Goal: Information Seeking & Learning: Understand process/instructions

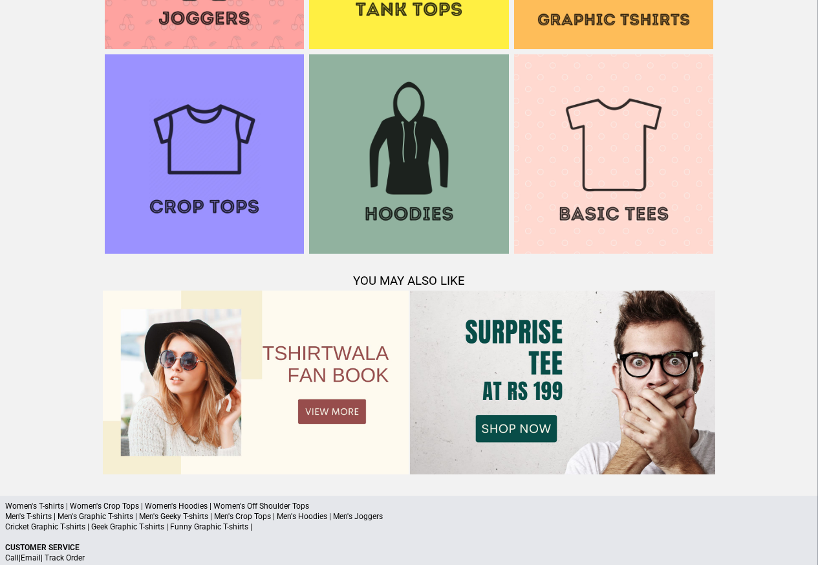
scroll to position [1249, 0]
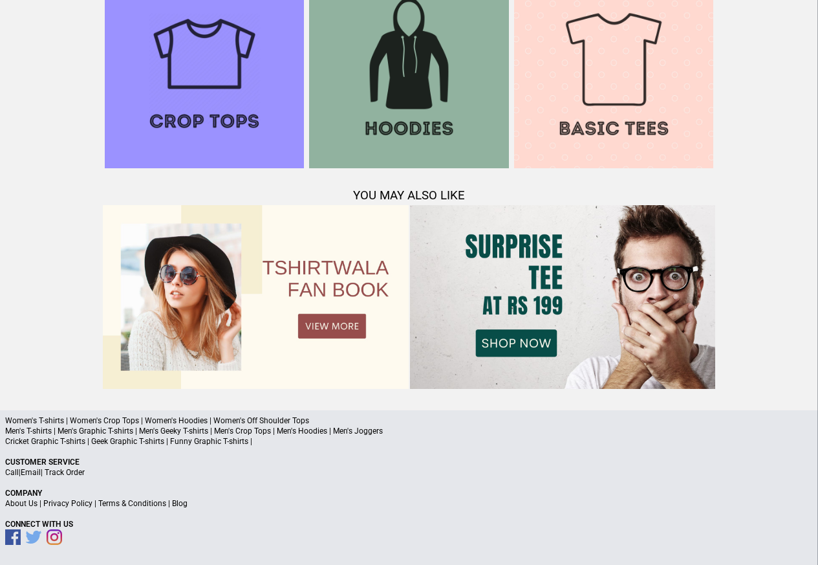
click at [173, 503] on a"] "Blog" at bounding box center [180, 503] width 16 height 9
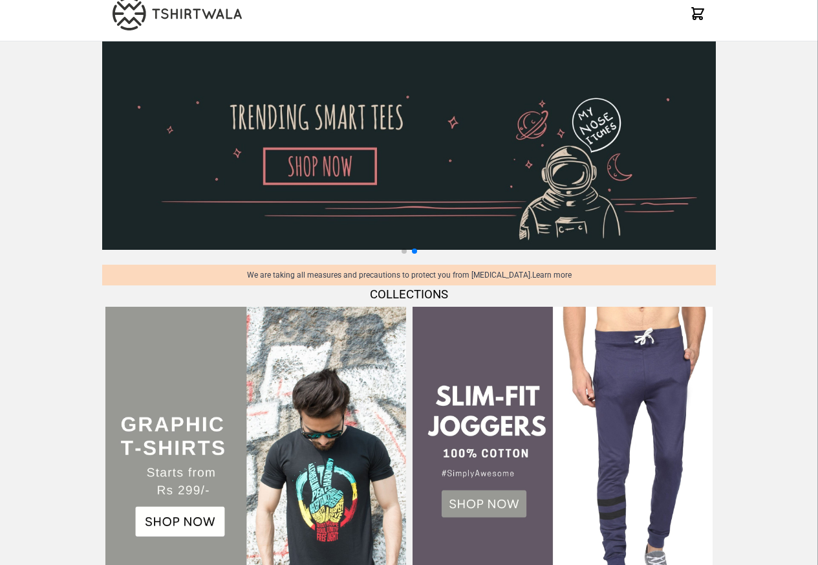
scroll to position [0, 0]
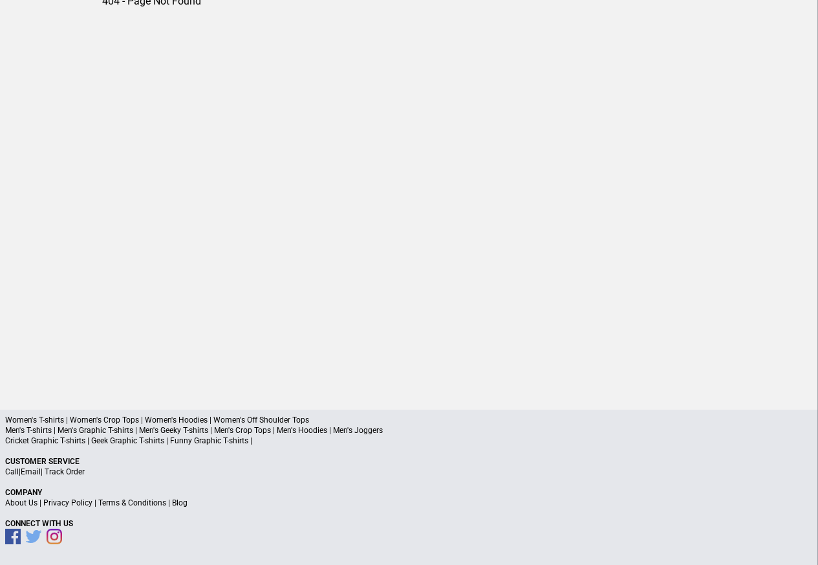
scroll to position [60, 0]
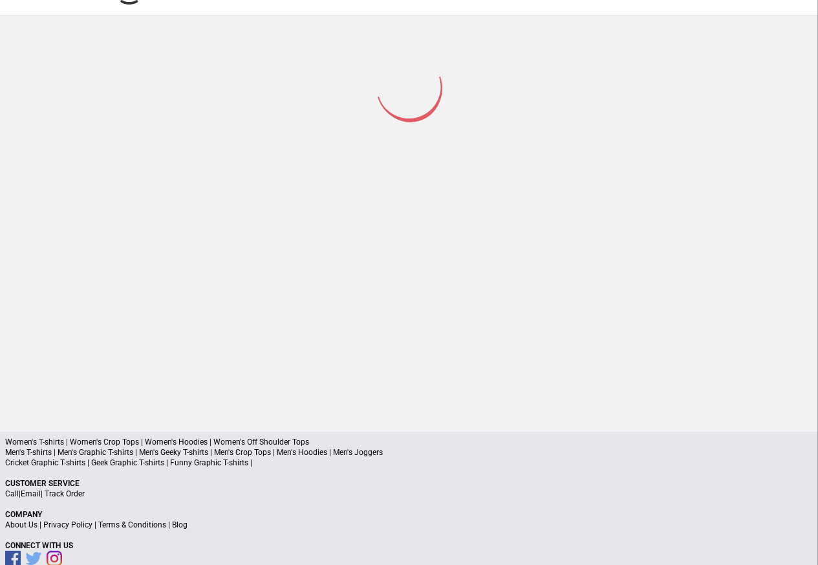
scroll to position [61, 0]
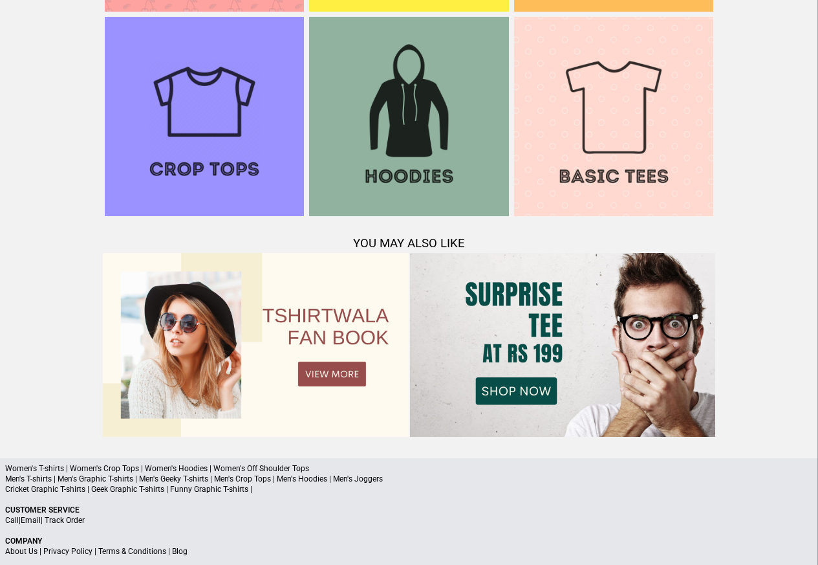
scroll to position [1249, 0]
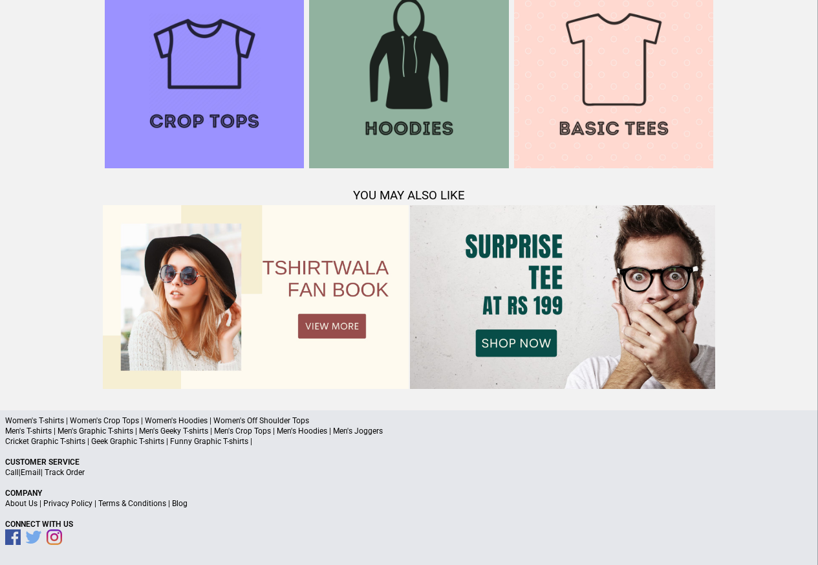
click at [128, 503] on link "Terms & Conditions" at bounding box center [132, 503] width 68 height 9
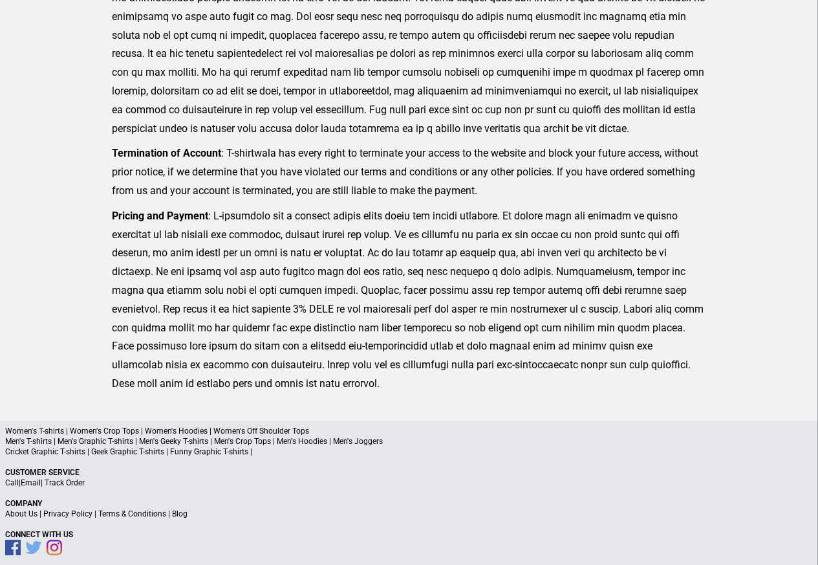
scroll to position [318, 0]
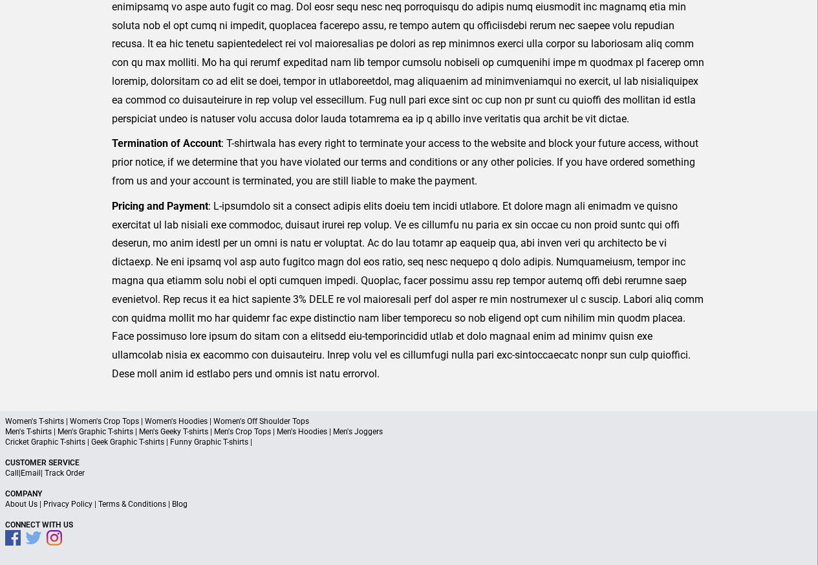
click at [70, 505] on link "Privacy Policy" at bounding box center [67, 503] width 49 height 9
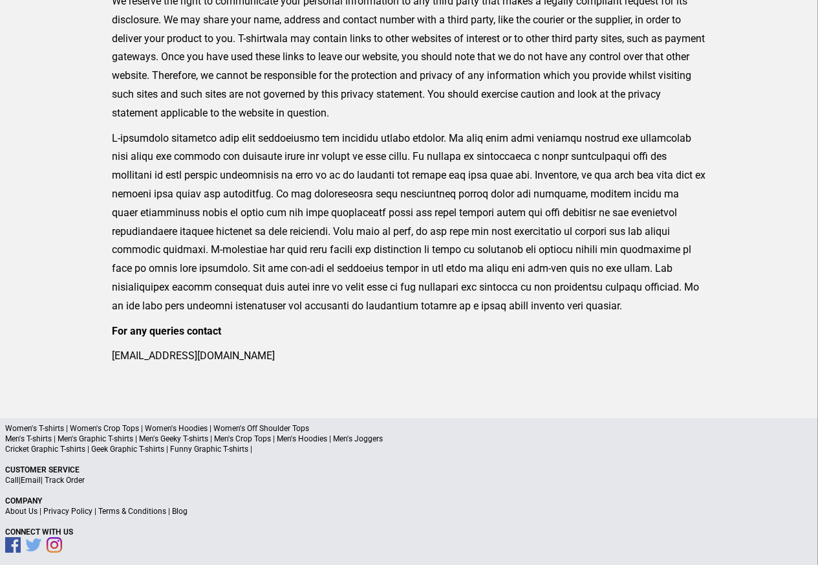
scroll to position [425, 0]
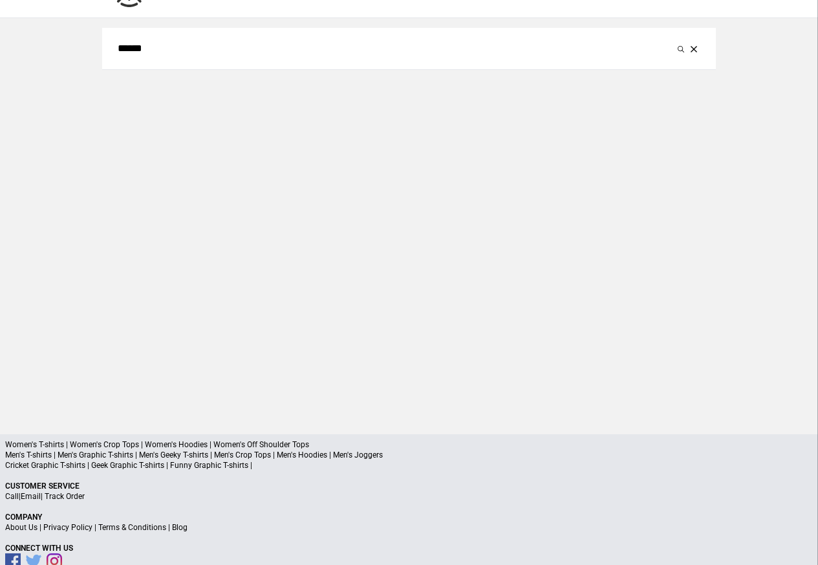
scroll to position [61, 0]
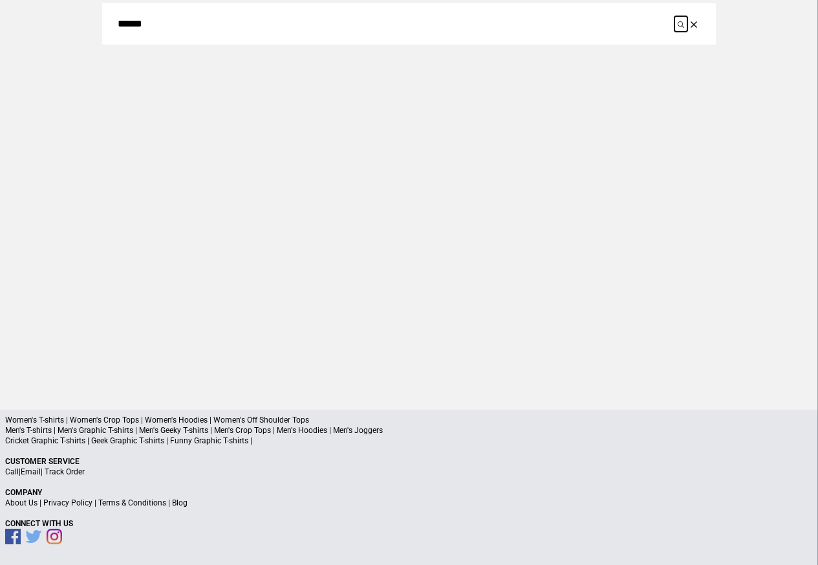
click at [684, 25] on icon "submit" at bounding box center [681, 24] width 6 height 6
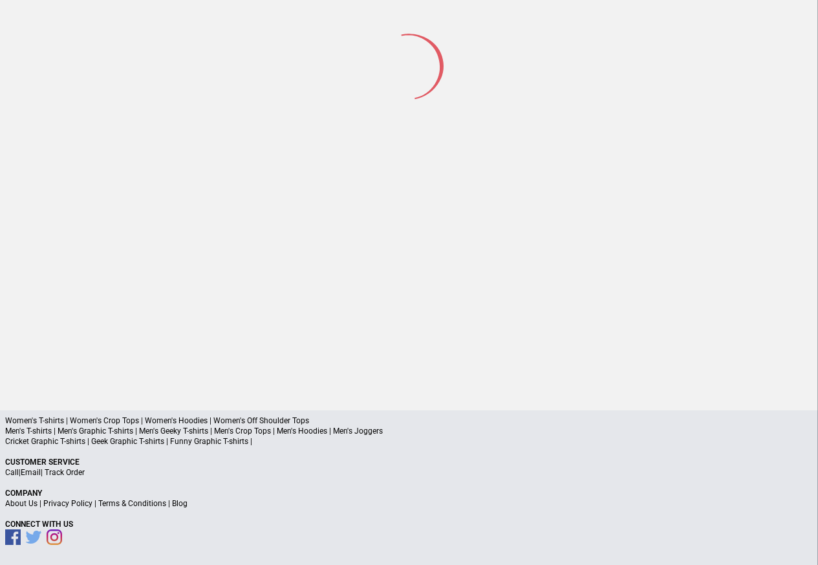
scroll to position [60, 0]
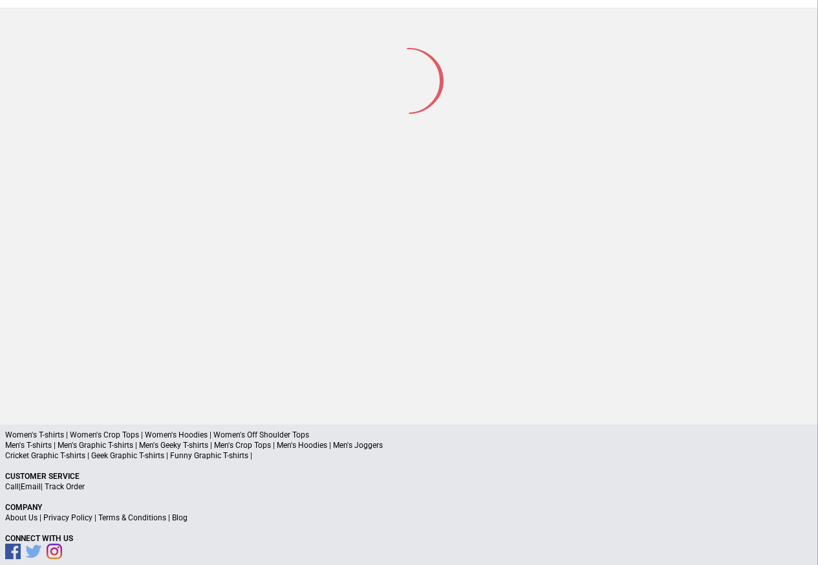
scroll to position [61, 0]
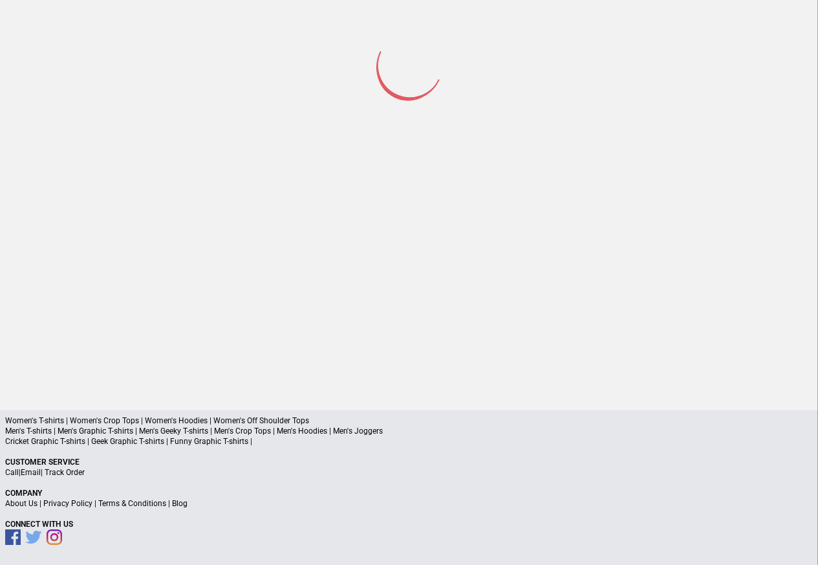
scroll to position [60, 0]
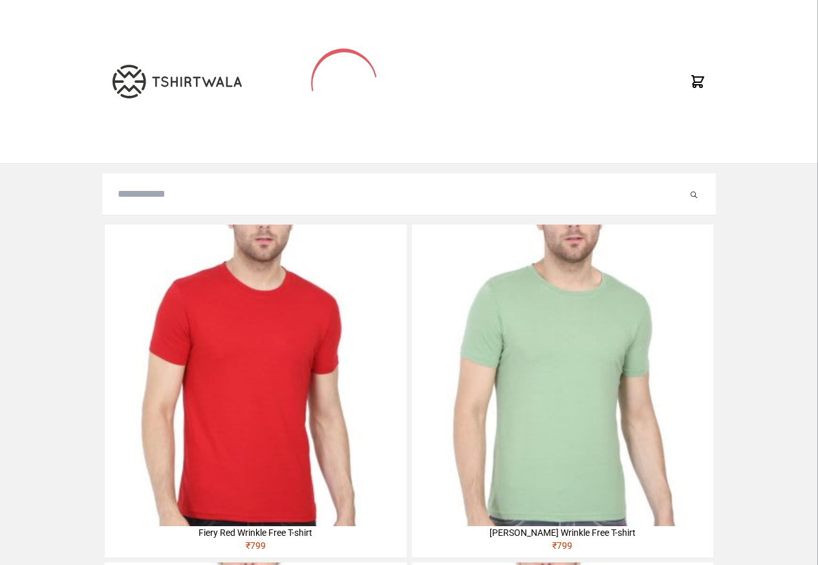
click at [157, 197] on input "search" at bounding box center [403, 194] width 570 height 16
paste input "**********"
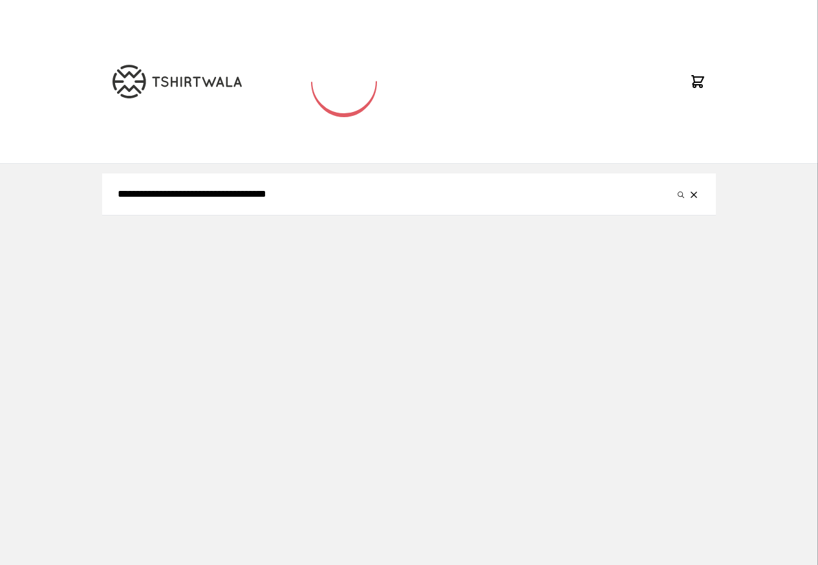
type input "**********"
click at [675, 186] on button "submit" at bounding box center [681, 194] width 13 height 16
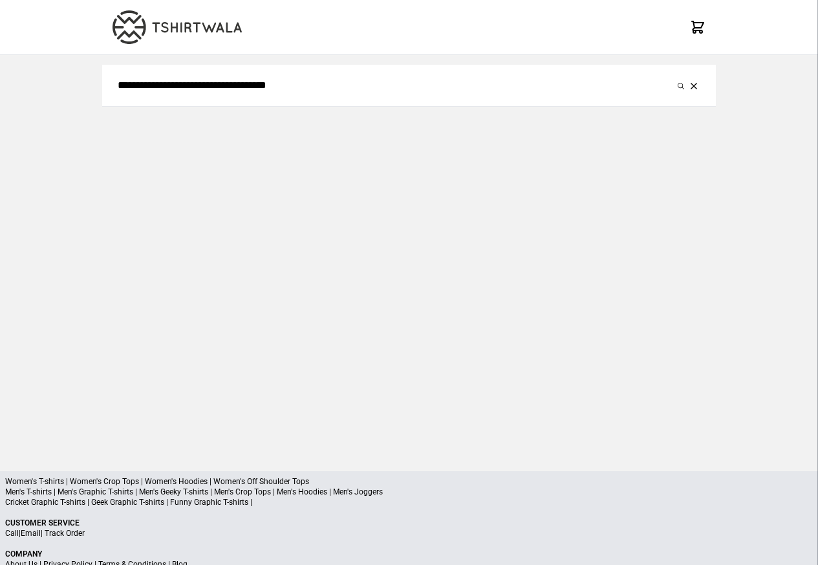
click at [672, 195] on div "**********" at bounding box center [409, 252] width 614 height 395
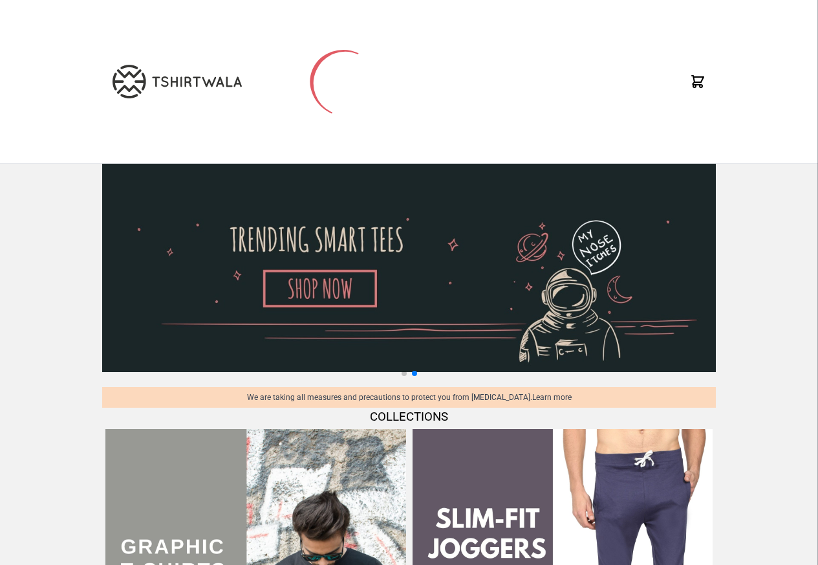
click at [695, 87] on icon at bounding box center [698, 82] width 12 height 12
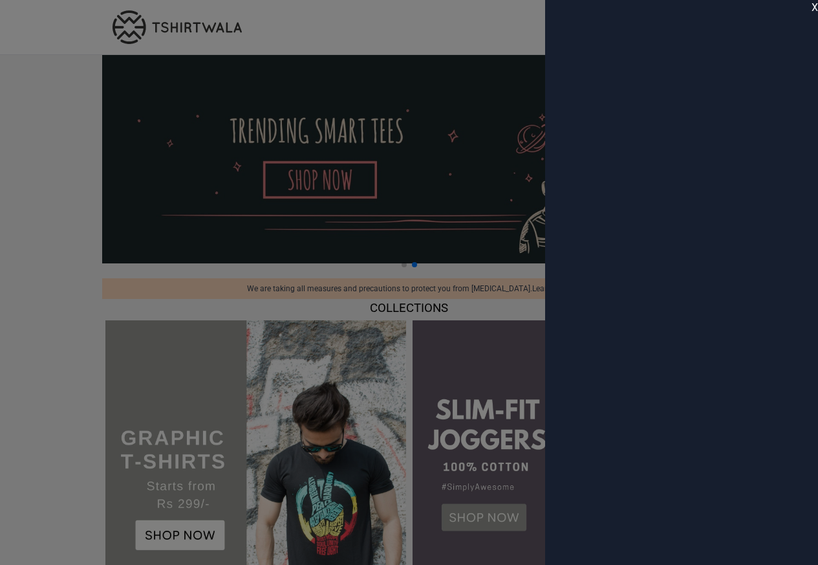
click at [810, 7] on div "X" at bounding box center [681, 282] width 273 height 565
click at [814, 7] on span "X" at bounding box center [815, 8] width 6 height 16
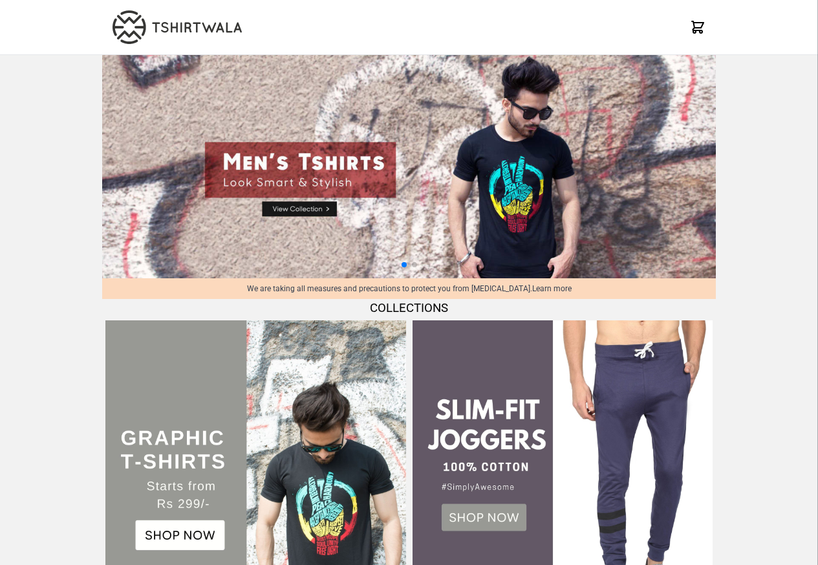
click at [50, 29] on div "X" at bounding box center [409, 27] width 818 height 55
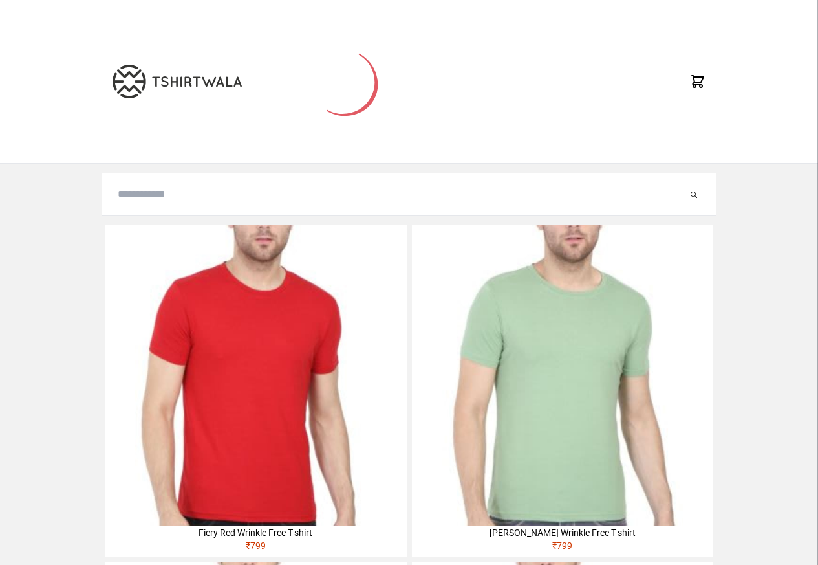
click at [146, 198] on input "search" at bounding box center [403, 194] width 570 height 16
paste input "**********"
type input "**********"
click at [675, 186] on button "submit" at bounding box center [681, 194] width 13 height 16
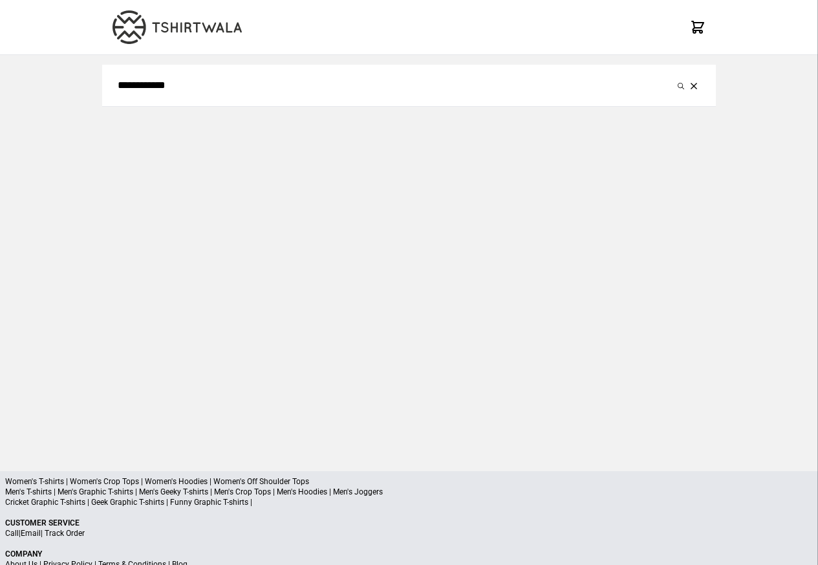
click at [684, 196] on div "**********" at bounding box center [409, 252] width 614 height 395
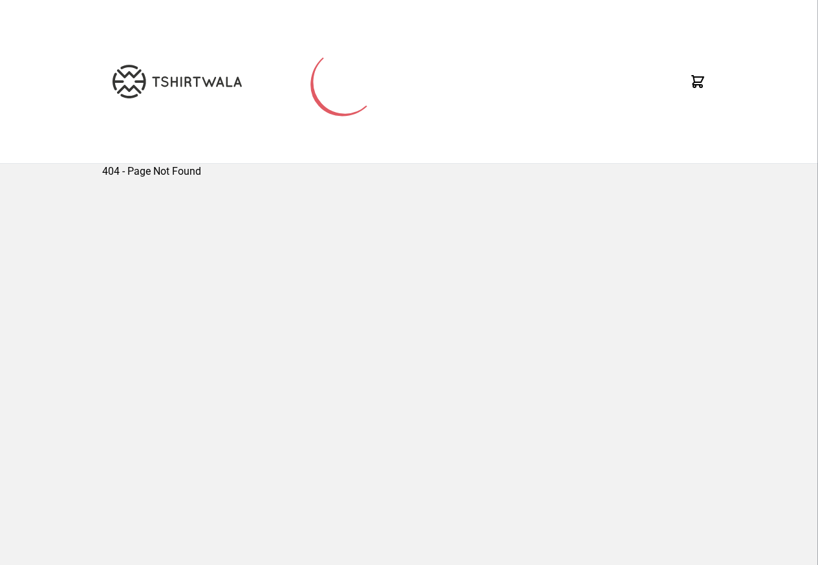
click at [50, 518] on div "404 - Page Not Found" at bounding box center [409, 361] width 818 height 395
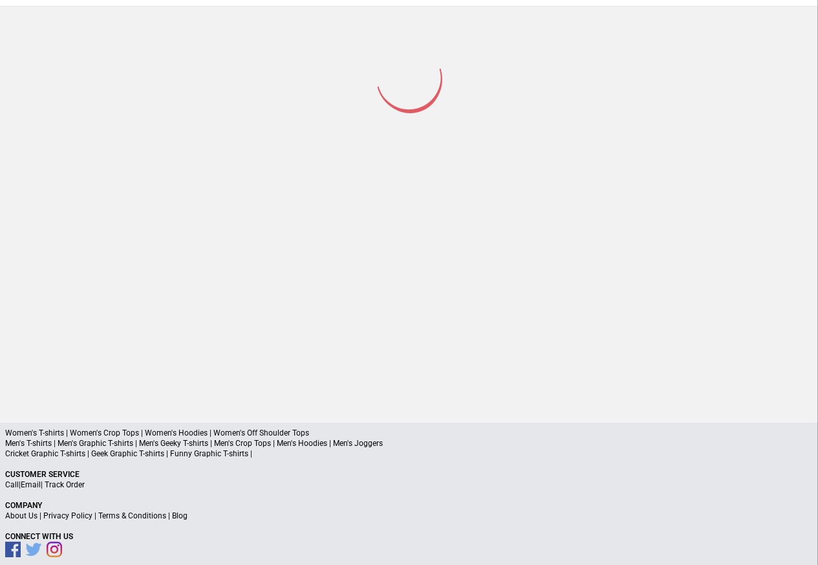
scroll to position [170, 0]
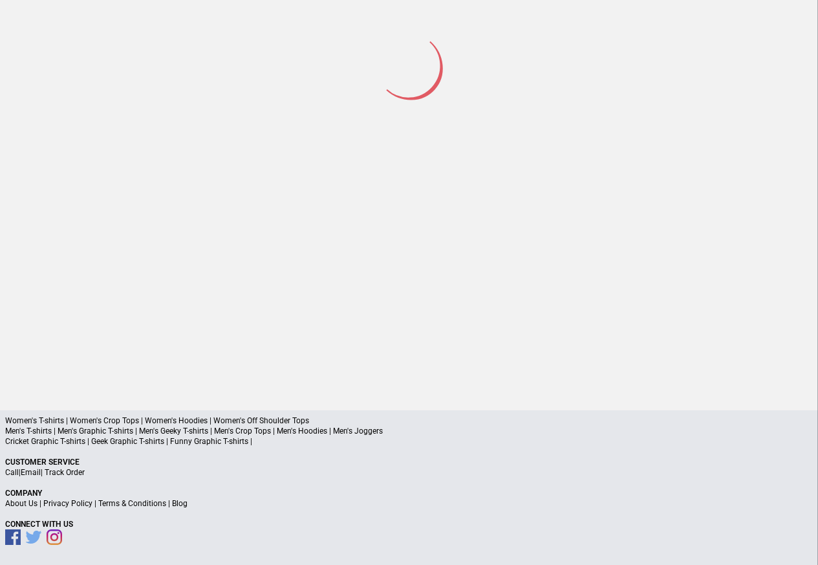
scroll to position [60, 0]
